Goal: Information Seeking & Learning: Check status

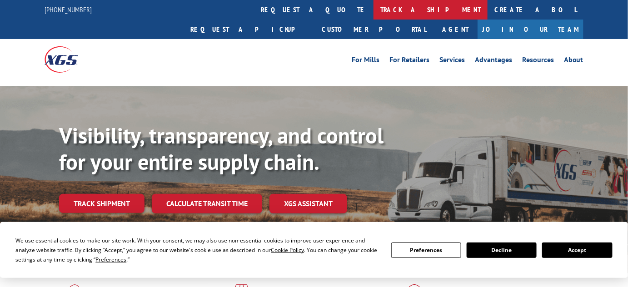
click at [373, 10] on link "track a shipment" at bounding box center [430, 10] width 114 height 20
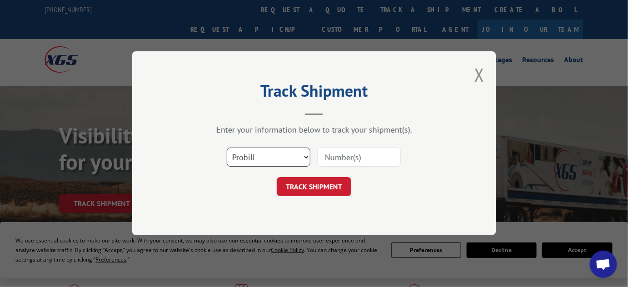
drag, startPoint x: 292, startPoint y: 154, endPoint x: 269, endPoint y: 164, distance: 25.4
click at [292, 154] on select "Select category... Probill BOL PO" at bounding box center [269, 157] width 84 height 19
select select "bol"
click at [227, 148] on select "Select category... Probill BOL PO" at bounding box center [269, 157] width 84 height 19
drag, startPoint x: 355, startPoint y: 149, endPoint x: 352, endPoint y: 156, distance: 7.2
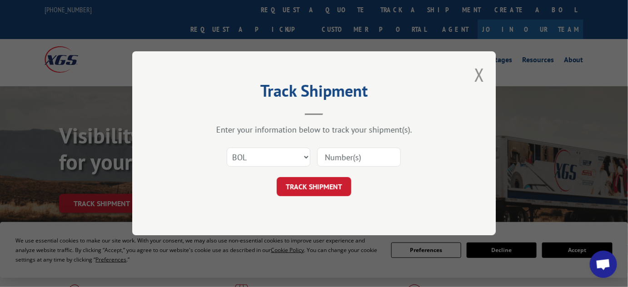
click at [354, 151] on input at bounding box center [359, 157] width 84 height 19
paste input "2874882"
type input "2874882"
click at [328, 186] on button "TRACK SHIPMENT" at bounding box center [314, 187] width 74 height 19
